Goal: Check status

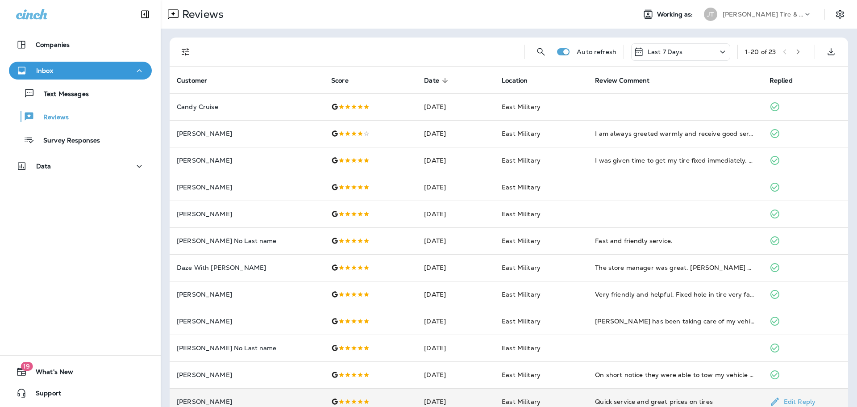
click at [198, 406] on td "[PERSON_NAME]" at bounding box center [247, 401] width 154 height 27
